Goal: Task Accomplishment & Management: Manage account settings

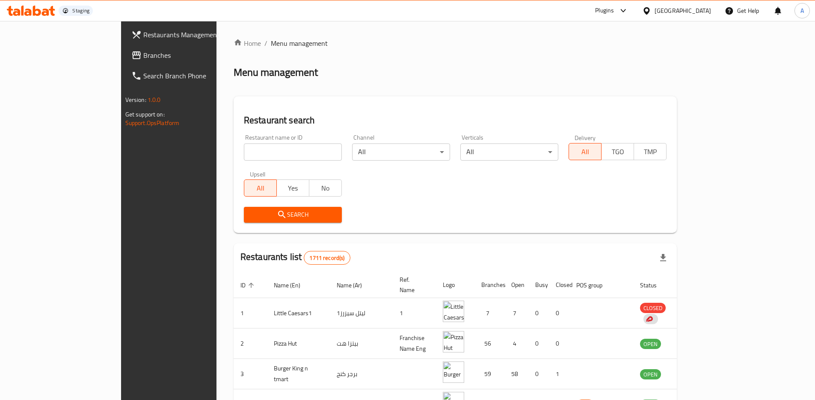
click at [258, 157] on input "search" at bounding box center [293, 151] width 98 height 17
type input "5 napkin"
click at [265, 217] on span "Search" at bounding box center [293, 214] width 84 height 11
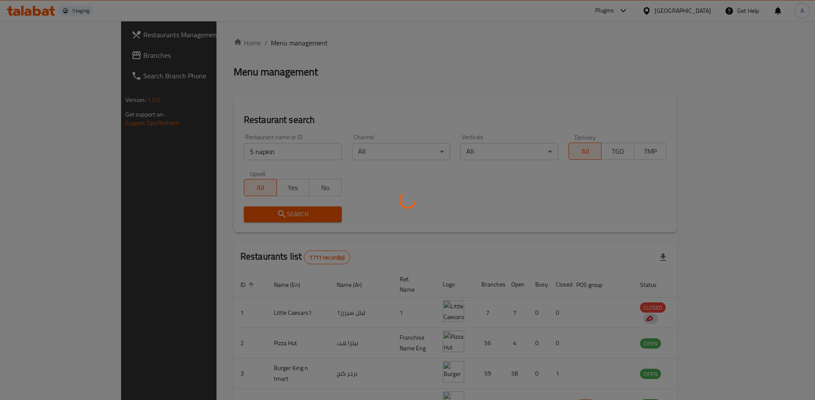
scroll to position [0, 0]
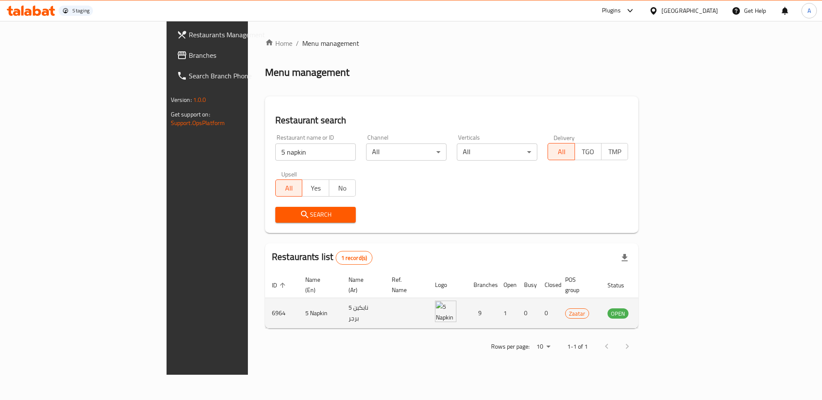
click at [675, 304] on td "enhanced table" at bounding box center [660, 313] width 30 height 30
click at [662, 310] on icon "enhanced table" at bounding box center [657, 313] width 9 height 7
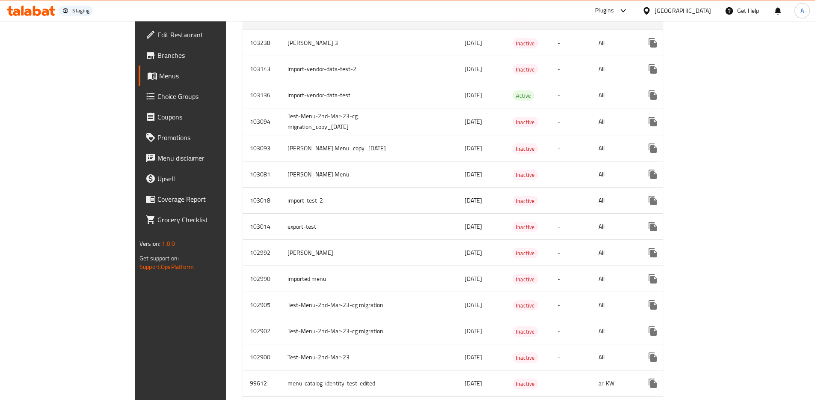
scroll to position [1433, 0]
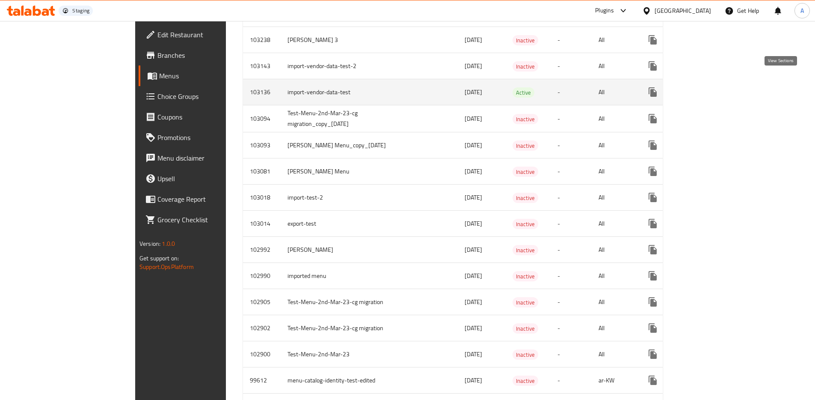
click at [720, 87] on icon "enhanced table" at bounding box center [715, 92] width 10 height 10
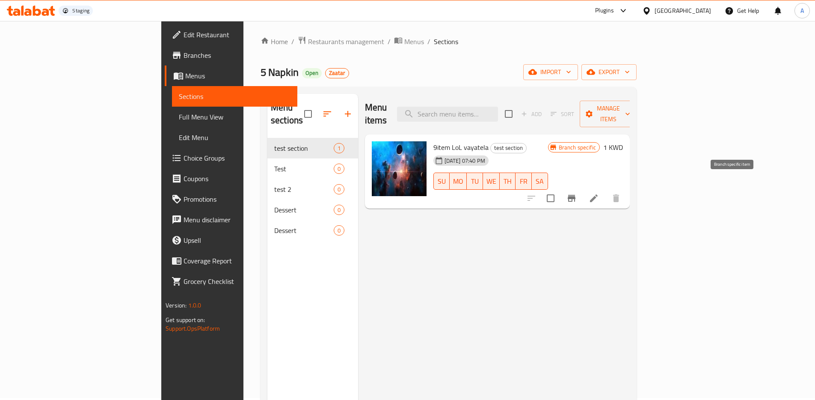
scroll to position [1, 0]
click at [576, 196] on icon "Branch-specific-item" at bounding box center [572, 199] width 8 height 7
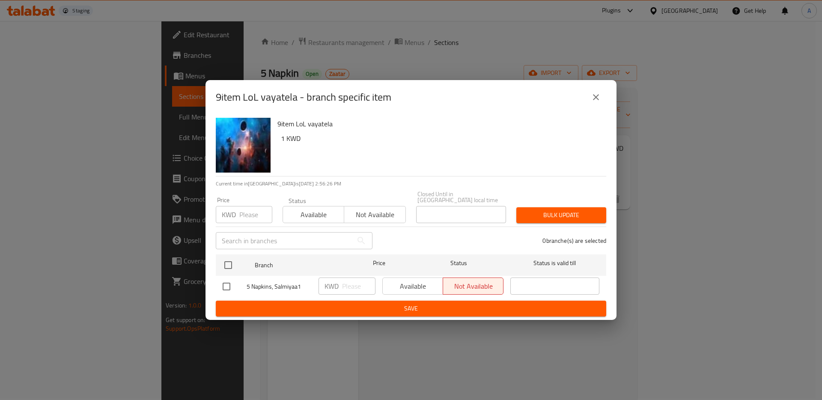
click at [600, 98] on icon "close" at bounding box center [596, 97] width 10 height 10
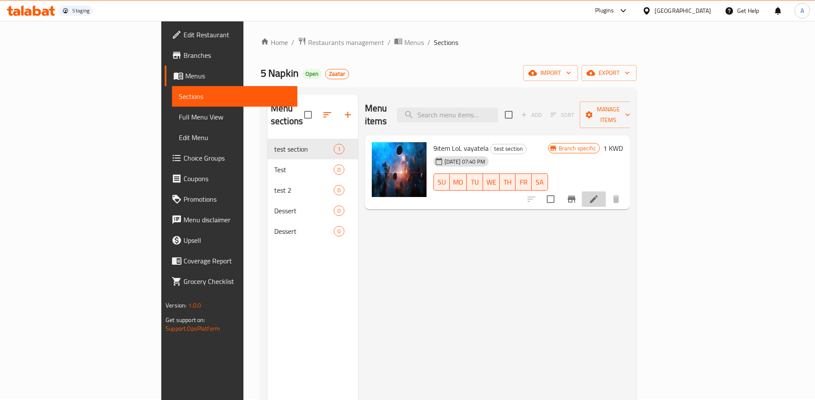
click at [599, 194] on icon at bounding box center [594, 199] width 10 height 10
